Goal: Task Accomplishment & Management: Manage account settings

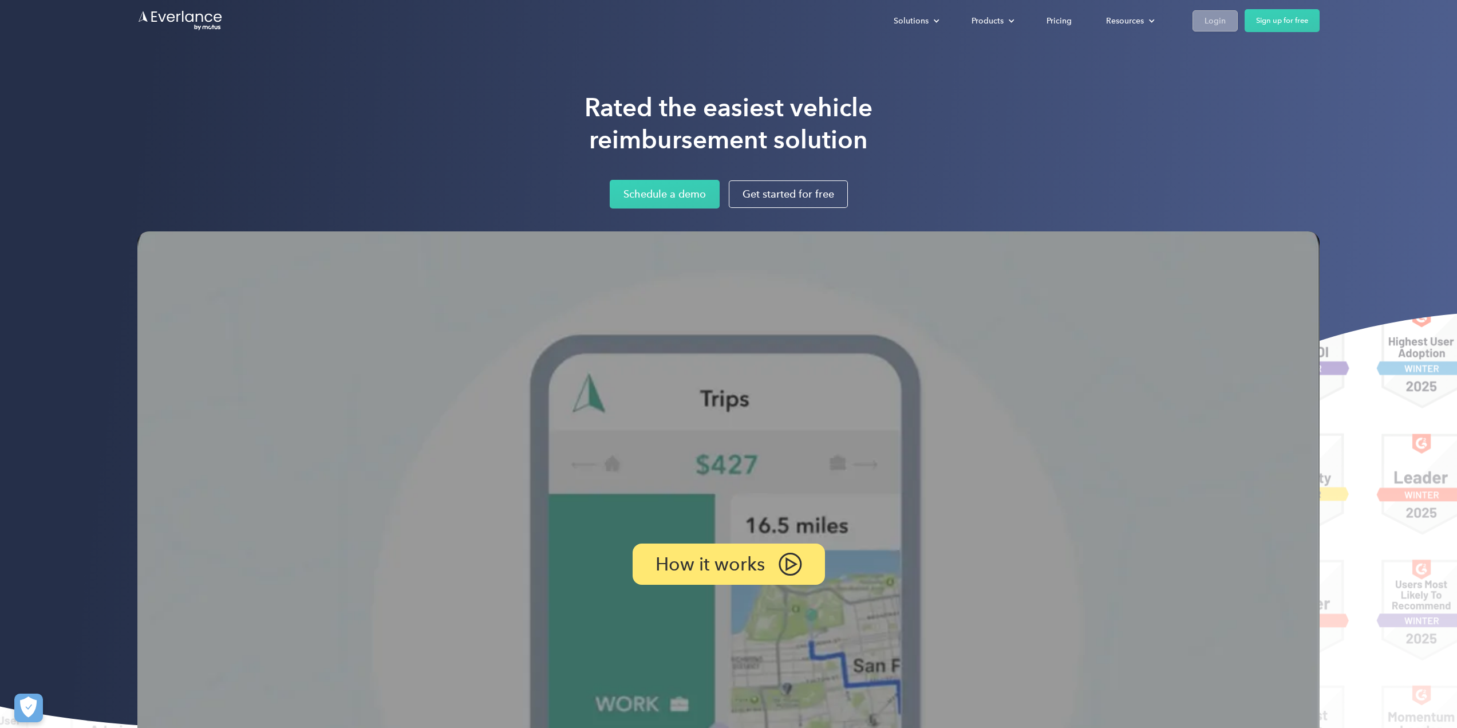
click at [1211, 17] on div "Login" at bounding box center [1215, 21] width 21 height 14
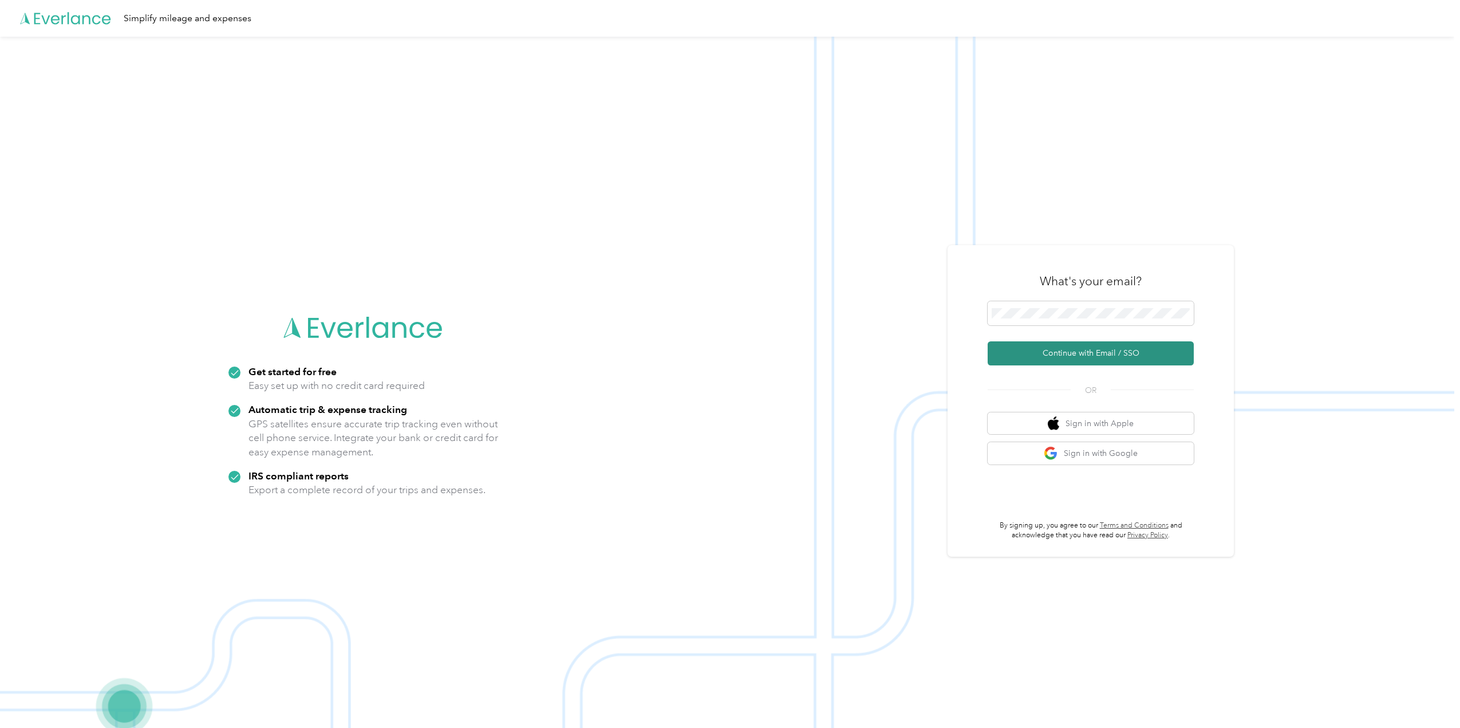
click at [1052, 348] on button "Continue with Email / SSO" at bounding box center [1091, 353] width 206 height 24
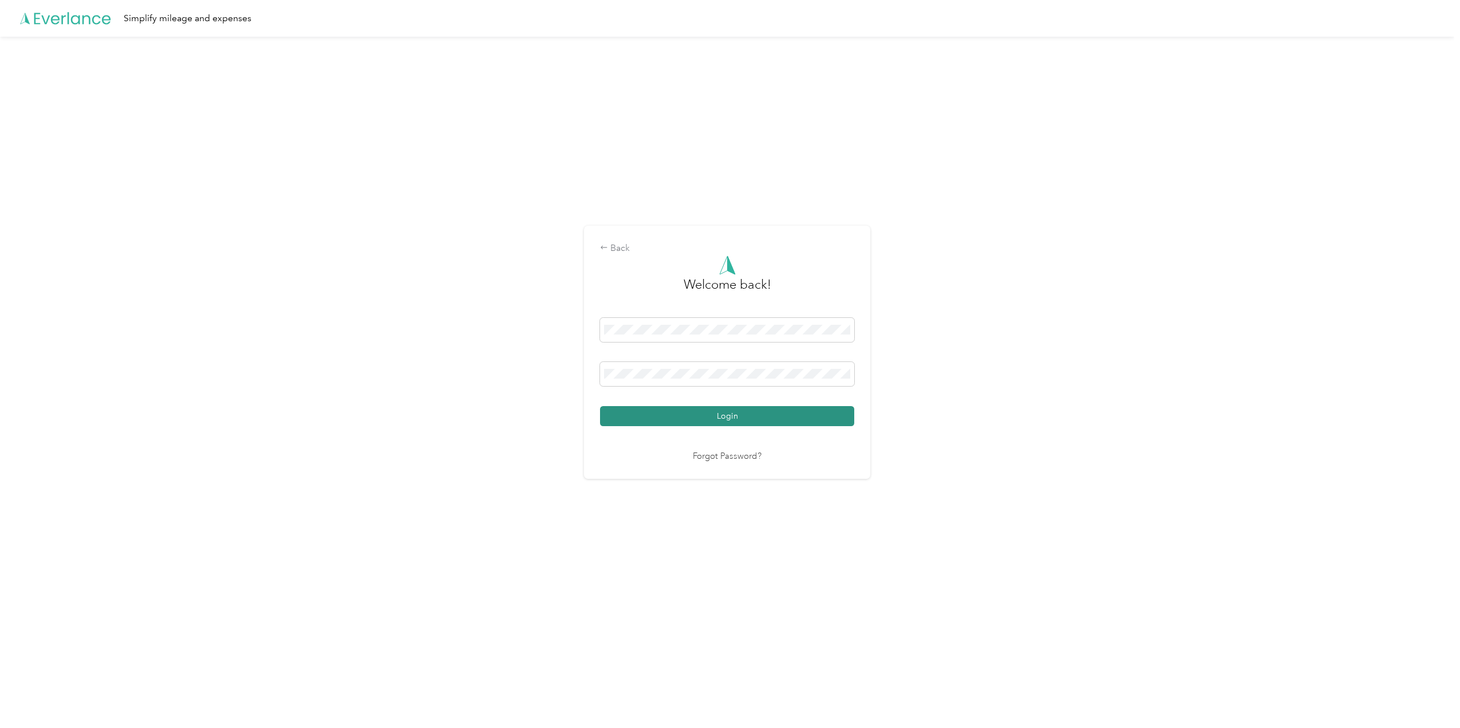
click at [687, 416] on button "Login" at bounding box center [727, 416] width 254 height 20
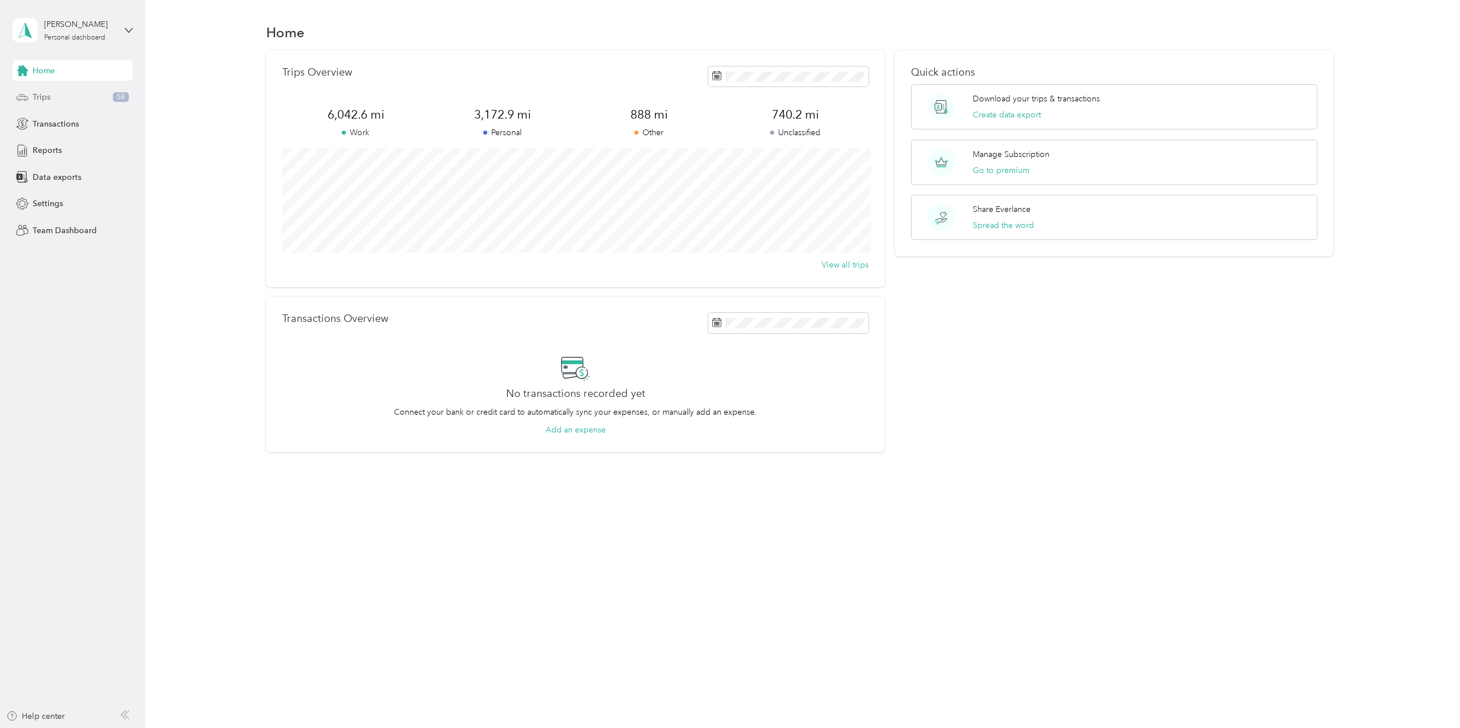
click at [54, 93] on div "Trips 58" at bounding box center [73, 97] width 120 height 21
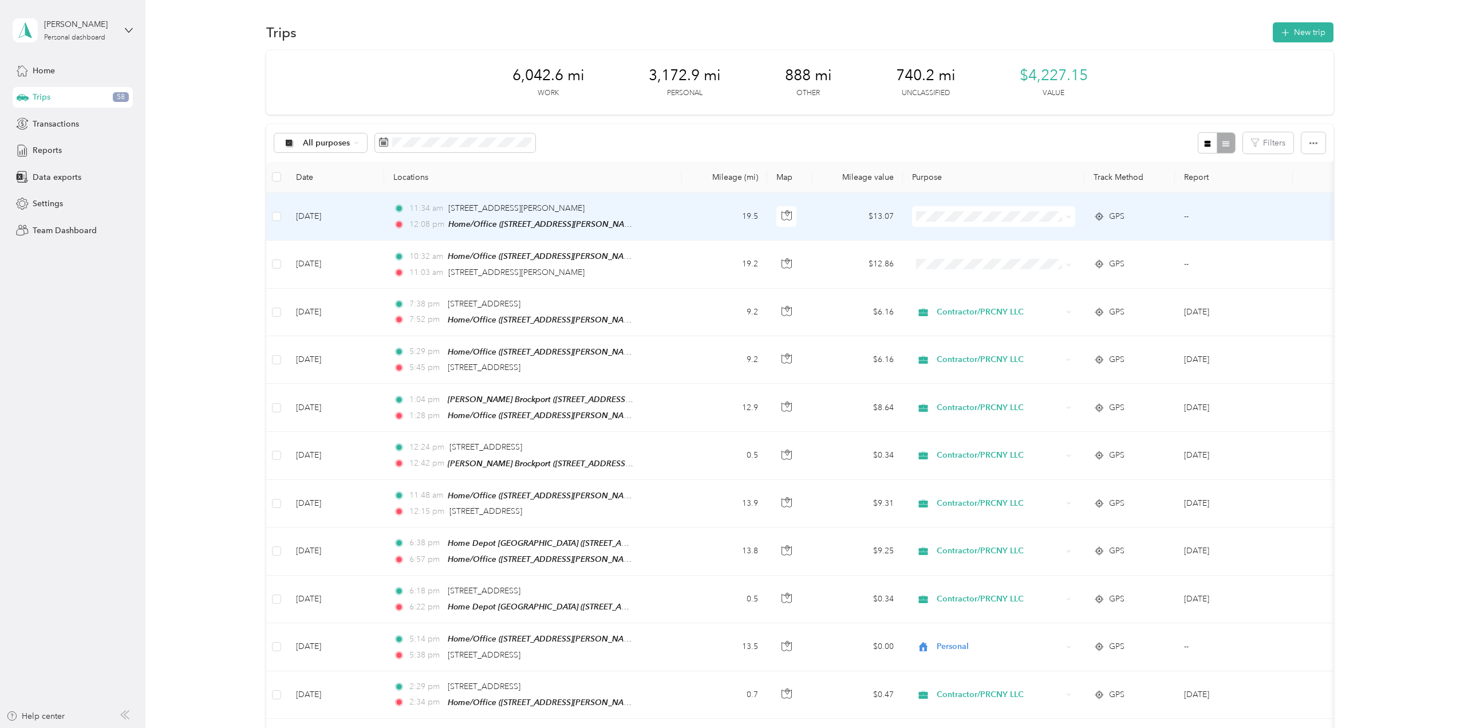
click at [960, 258] on span "Personal" at bounding box center [1003, 256] width 127 height 12
click at [966, 224] on div "Personal" at bounding box center [993, 216] width 163 height 21
click at [945, 373] on span "Other" at bounding box center [1003, 378] width 127 height 12
click at [942, 215] on span "Other" at bounding box center [999, 216] width 125 height 13
click at [980, 215] on span "Other" at bounding box center [999, 216] width 125 height 13
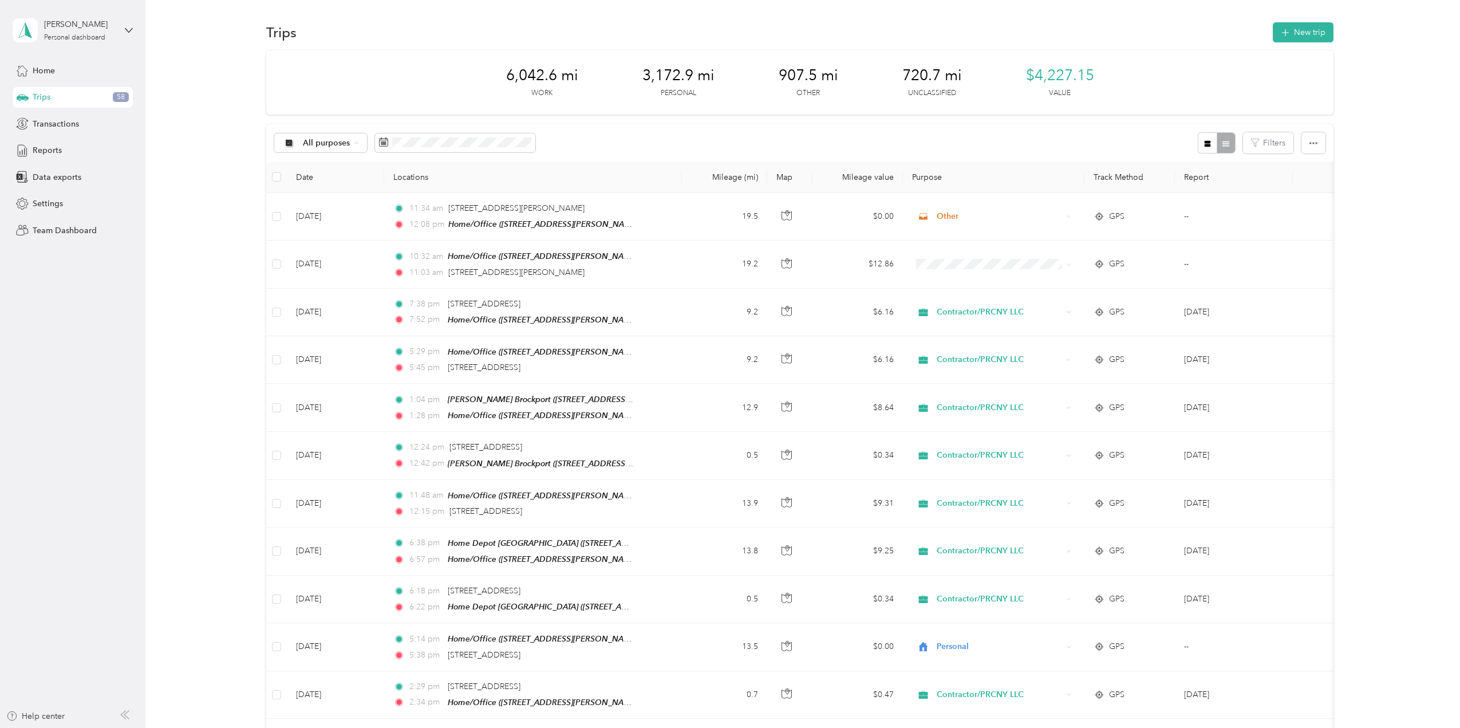
click at [842, 139] on div "All purposes Filters" at bounding box center [799, 142] width 1067 height 37
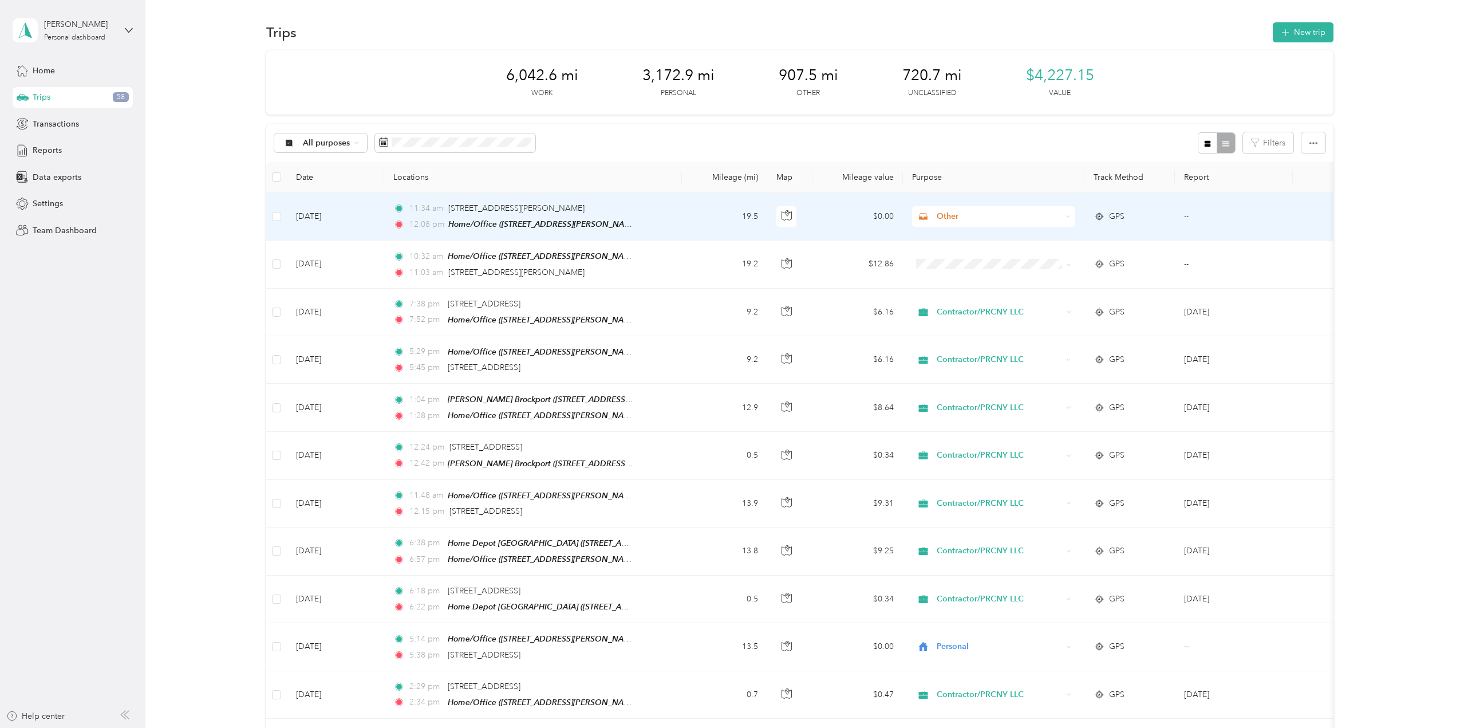
click at [944, 222] on span "Other" at bounding box center [999, 216] width 125 height 13
click at [947, 218] on span "Other" at bounding box center [999, 216] width 125 height 13
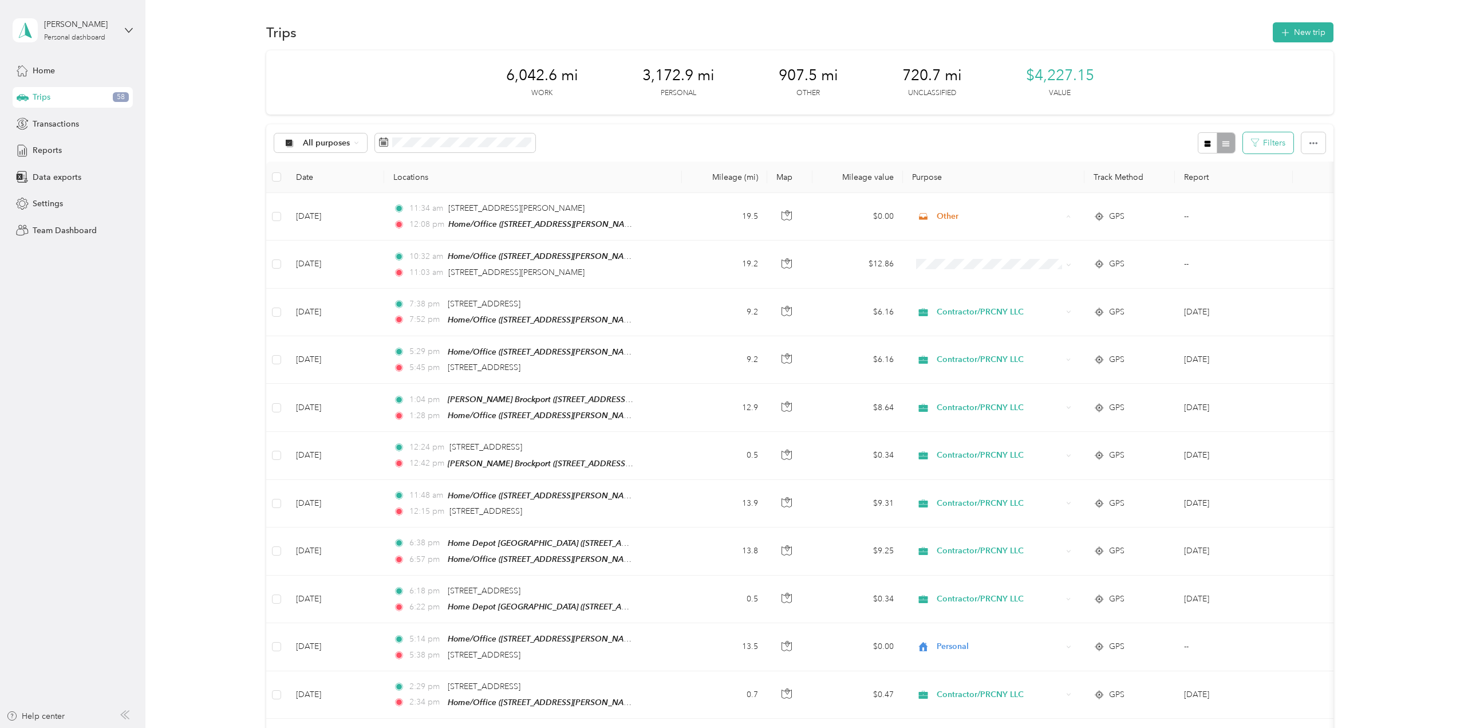
click at [1264, 145] on button "Filters" at bounding box center [1268, 142] width 50 height 21
click at [1166, 109] on div "6,042.6 mi Work 3,172.9 mi Personal 907.5 mi Other 720.7 mi Unclassified $4,227…" at bounding box center [799, 82] width 1067 height 64
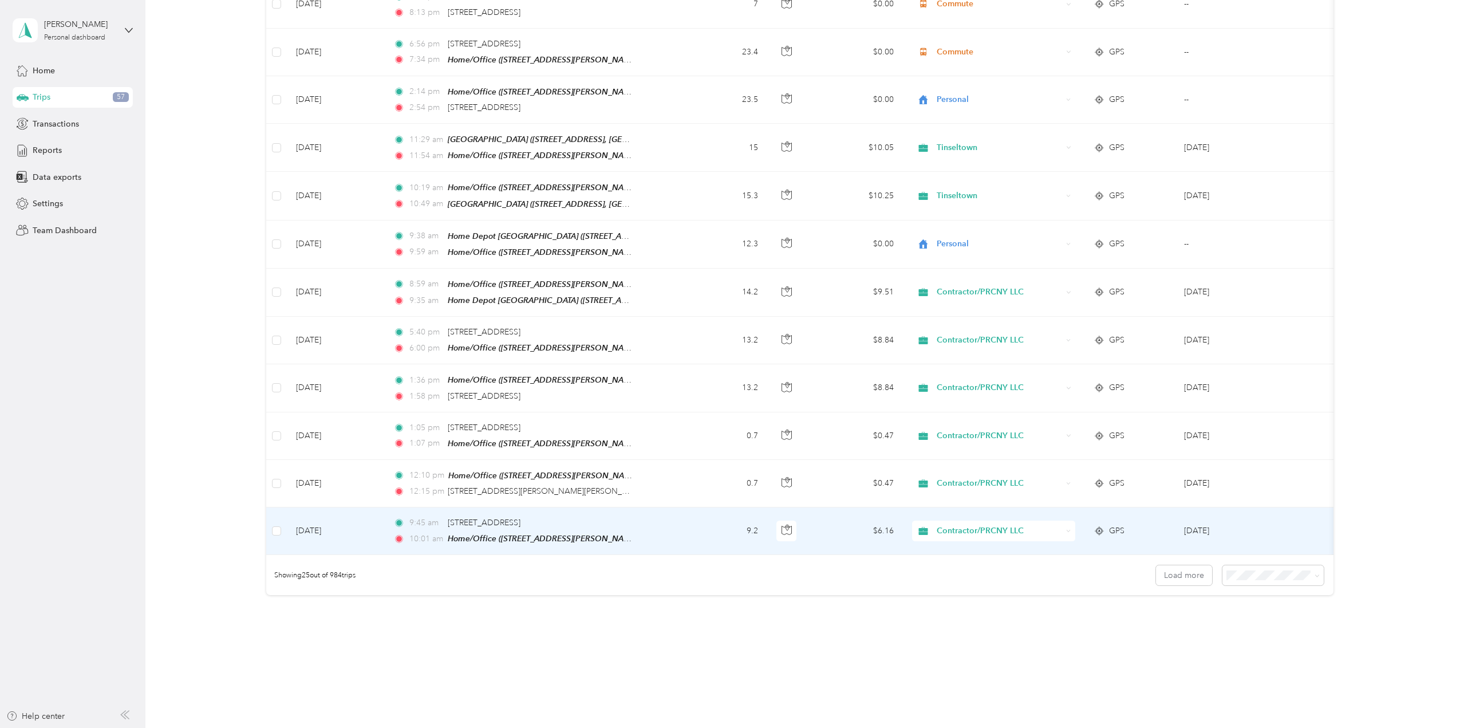
scroll to position [850, 0]
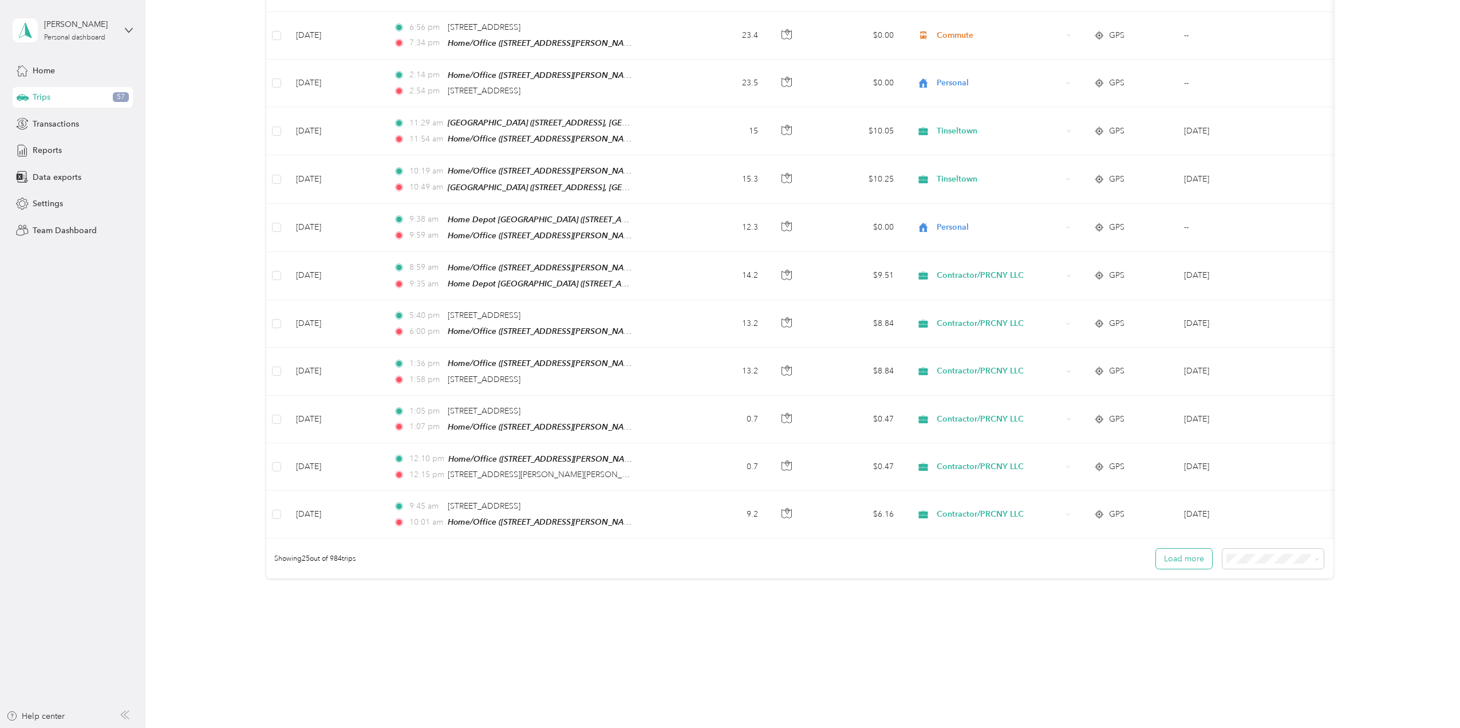
click at [1175, 548] on button "Load more" at bounding box center [1184, 558] width 56 height 20
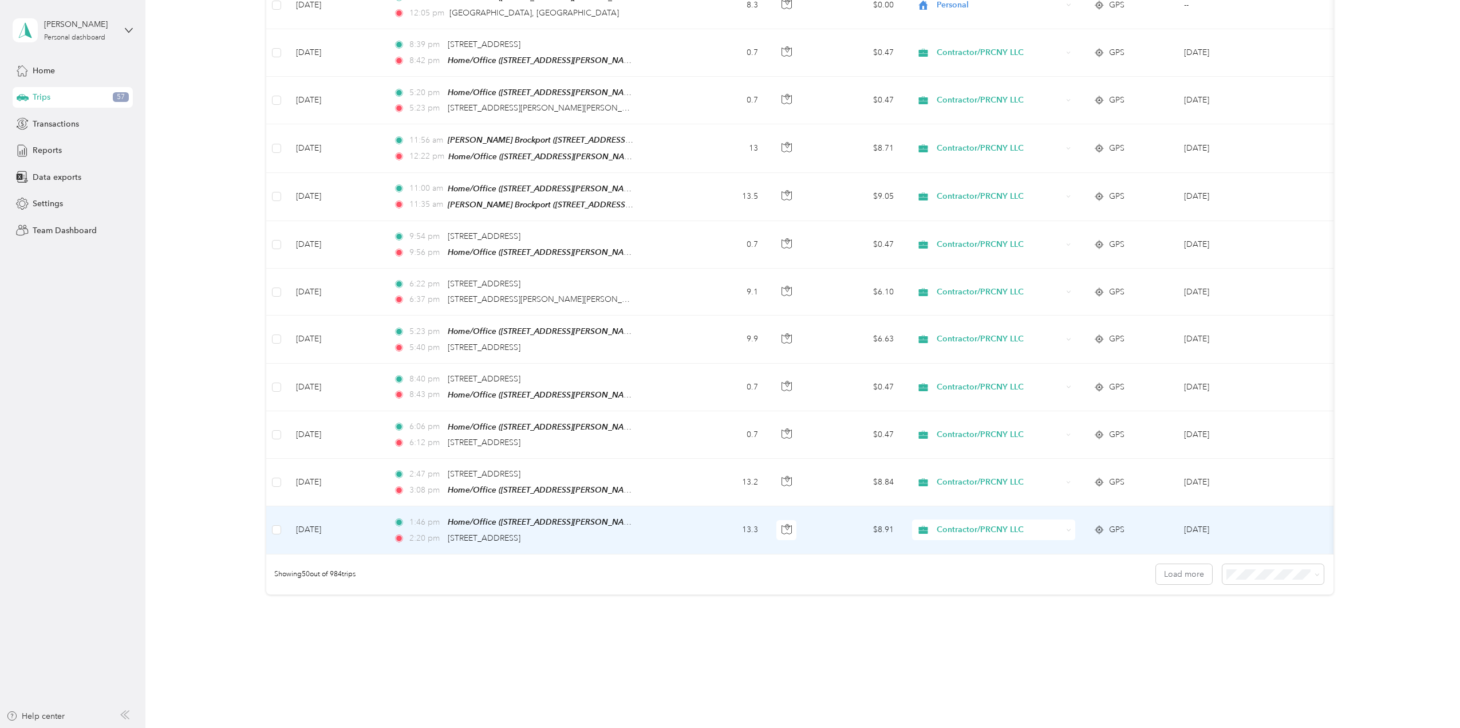
scroll to position [2027, 0]
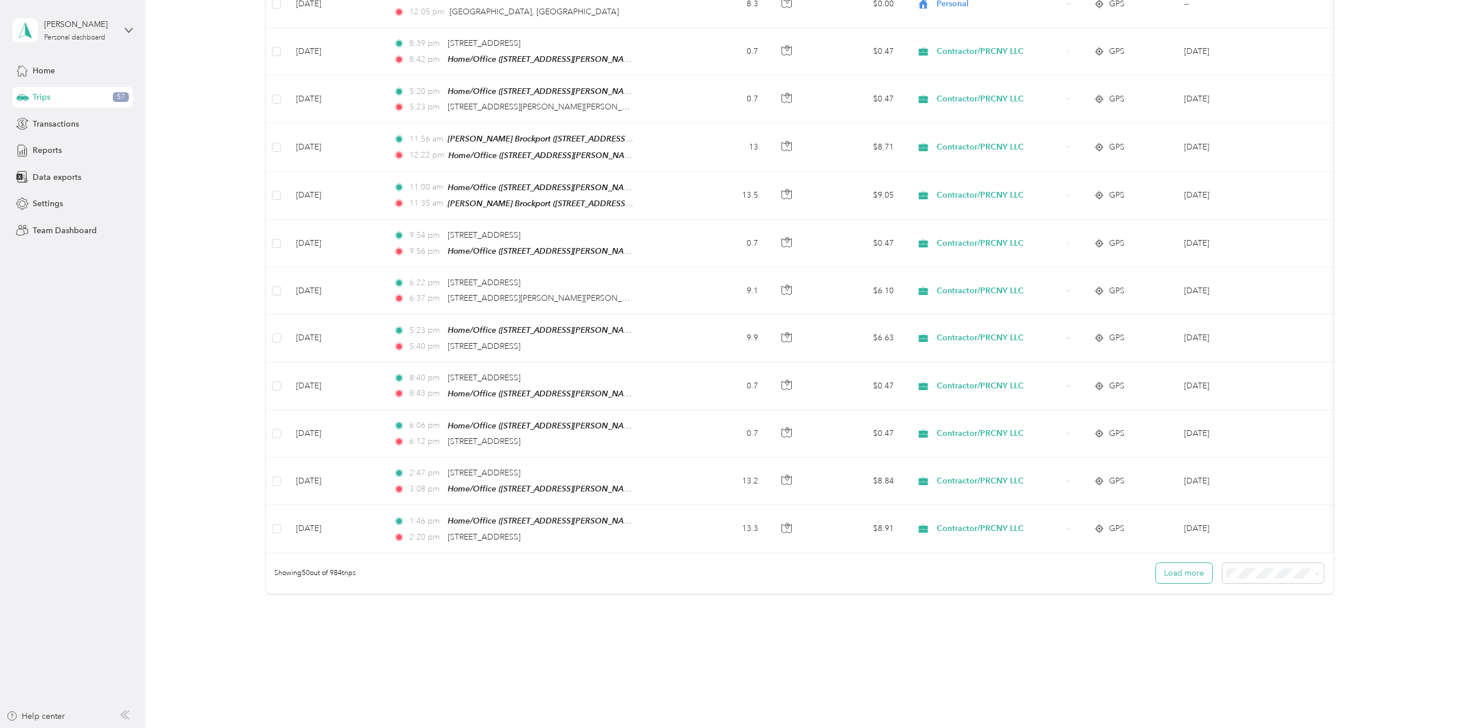
click at [1173, 563] on button "Load more" at bounding box center [1184, 573] width 56 height 20
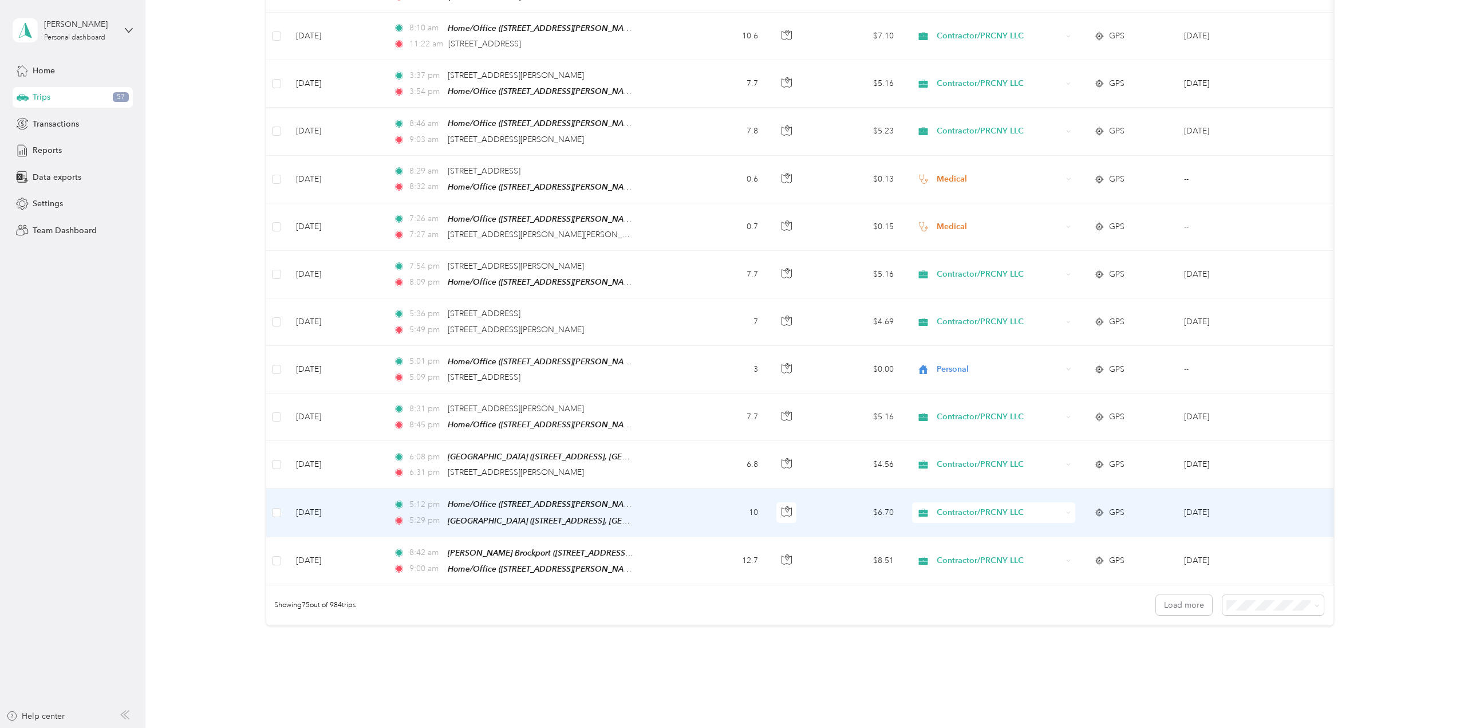
scroll to position [3204, 0]
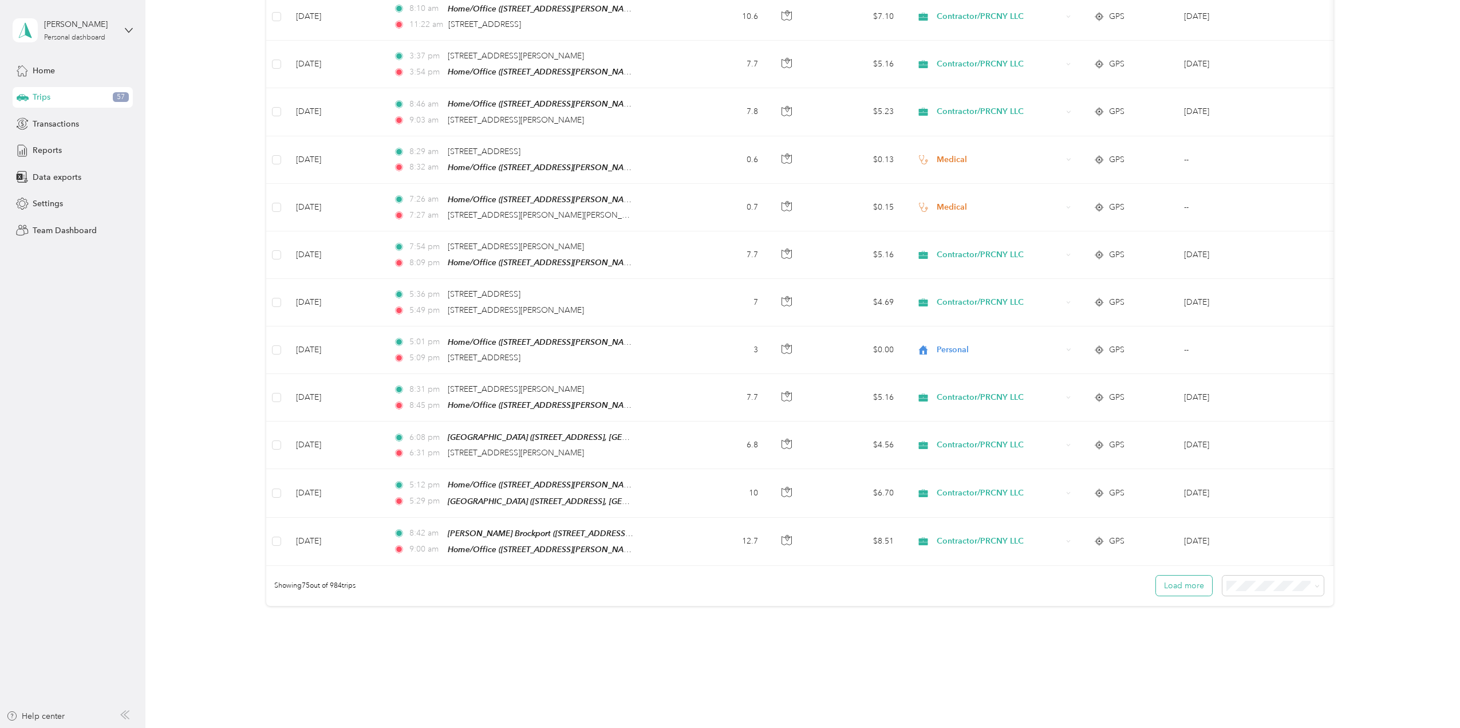
click at [1175, 575] on button "Load more" at bounding box center [1184, 585] width 56 height 20
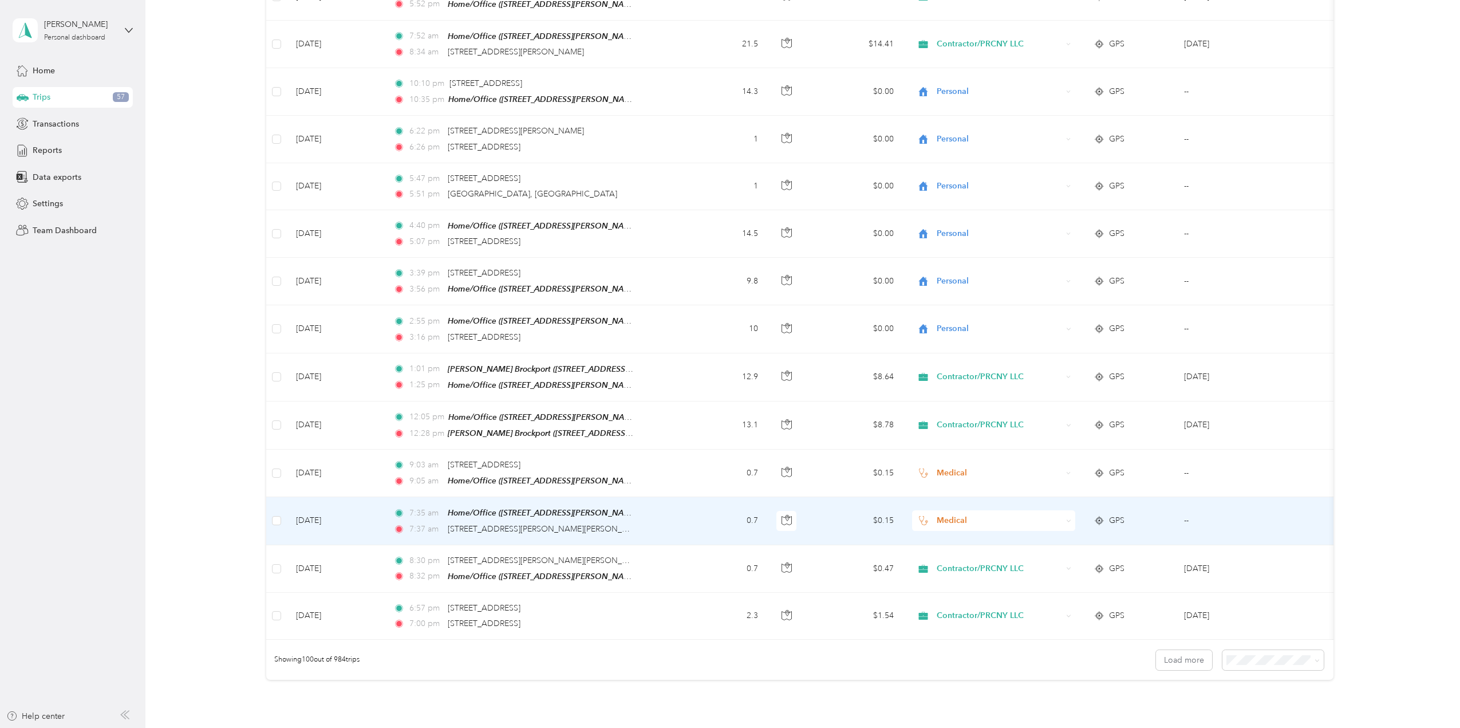
scroll to position [4349, 0]
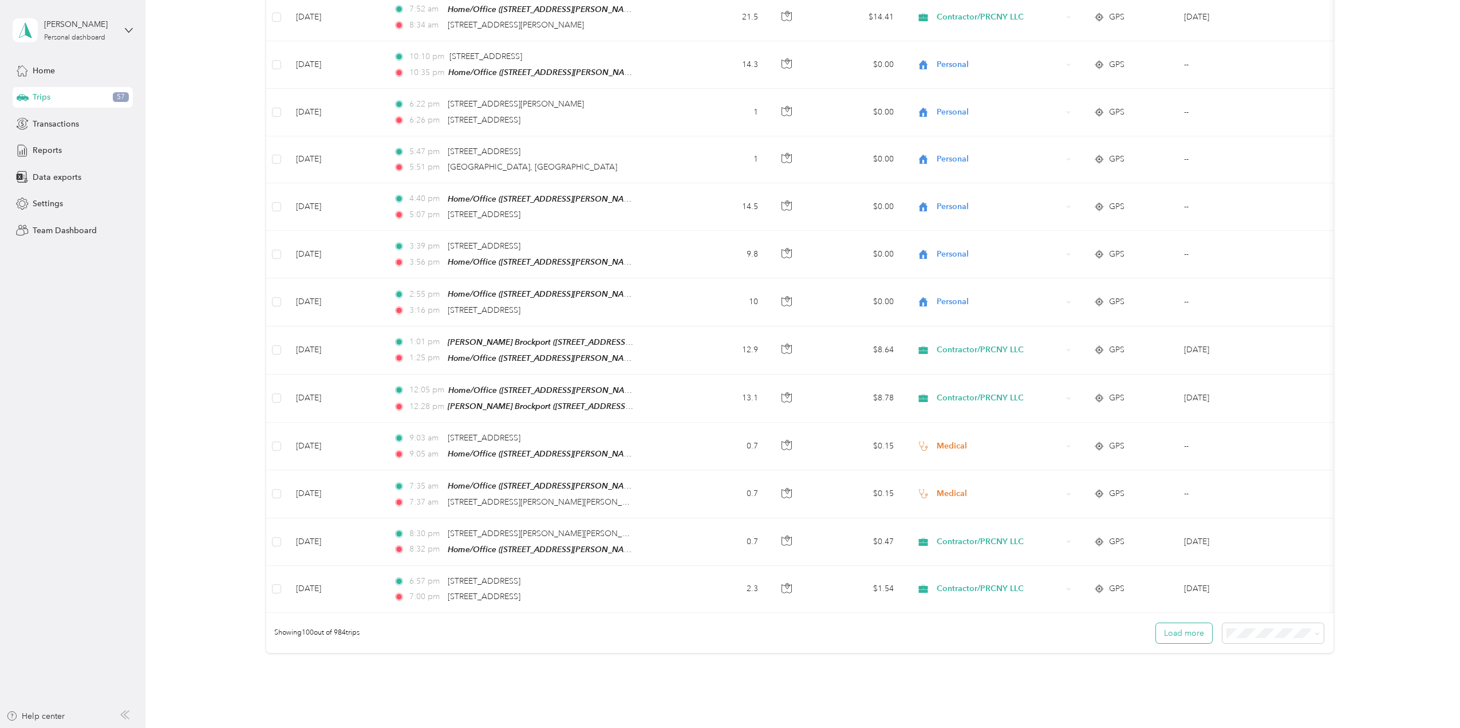
click at [1167, 623] on button "Load more" at bounding box center [1184, 633] width 56 height 20
